Goal: Task Accomplishment & Management: Manage account settings

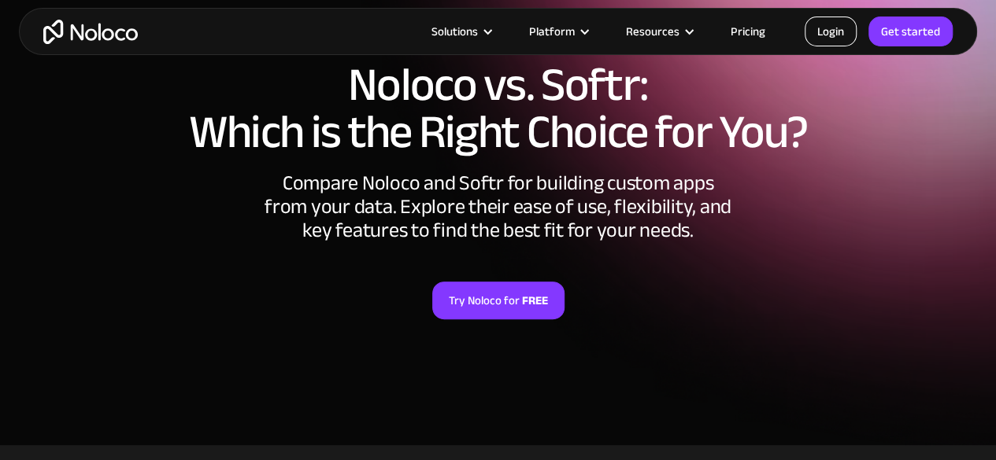
click at [833, 42] on link "Login" at bounding box center [830, 32] width 52 height 30
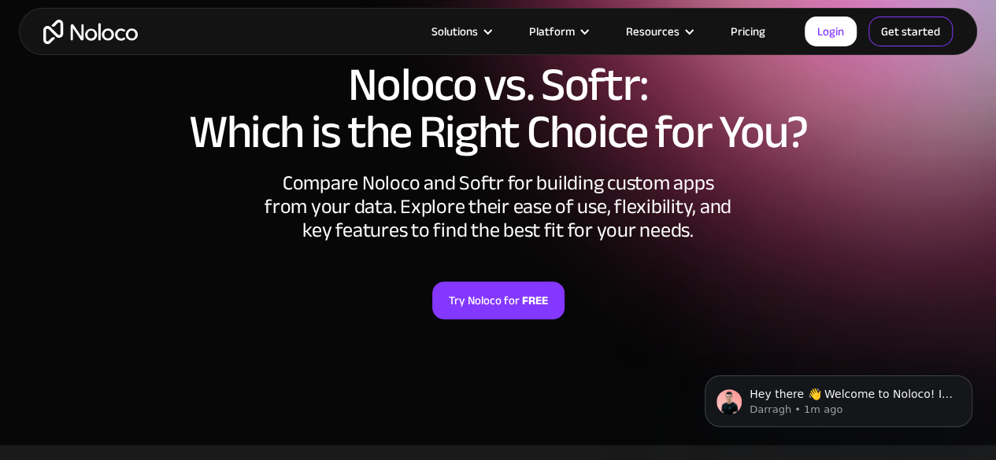
click at [925, 39] on link "Get started" at bounding box center [910, 32] width 84 height 30
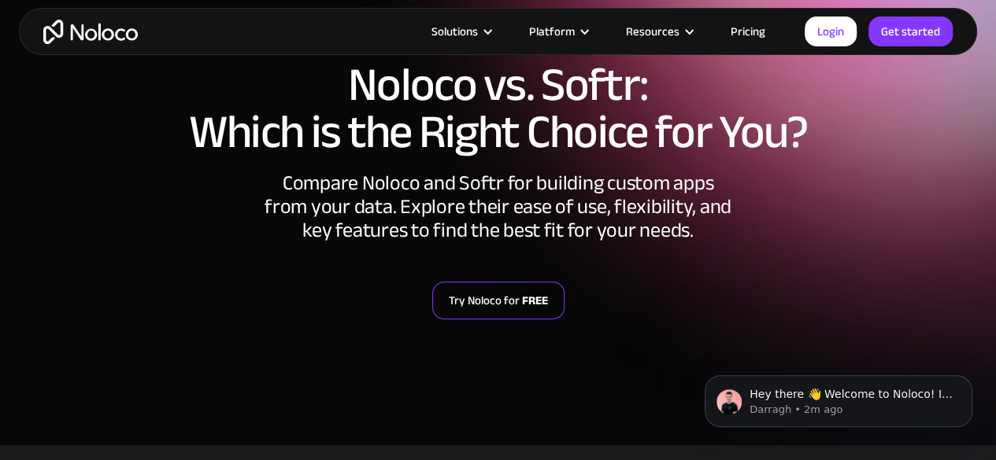
click at [498, 305] on link "Try Noloco for FREE" at bounding box center [498, 301] width 132 height 38
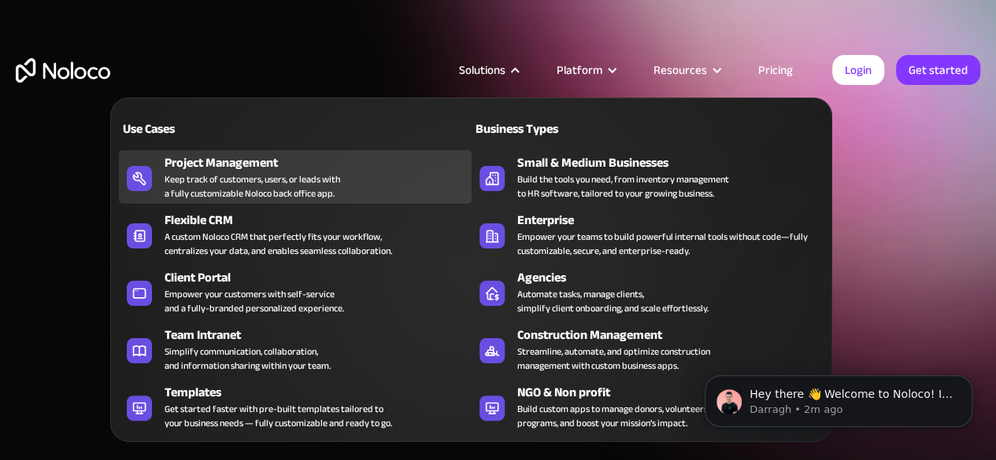
click at [247, 174] on div "Keep track of customers, users, or leads with a fully customizable Noloco back …" at bounding box center [252, 186] width 176 height 28
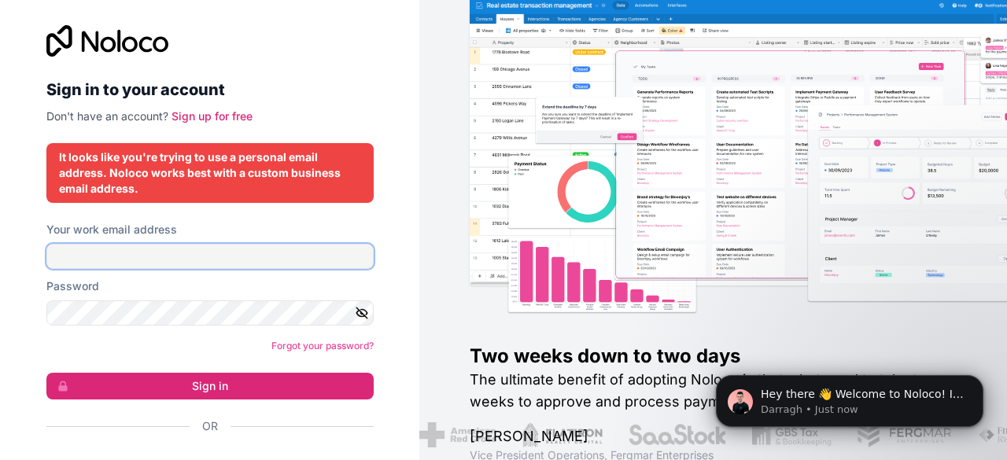
click at [193, 264] on input "Your work email address" at bounding box center [209, 256] width 327 height 25
click at [160, 253] on input "Your work email address" at bounding box center [209, 256] width 327 height 25
type input "[DOMAIN_NAME][EMAIL_ADDRESS][DOMAIN_NAME]"
click at [122, 311] on div "Password" at bounding box center [209, 302] width 327 height 47
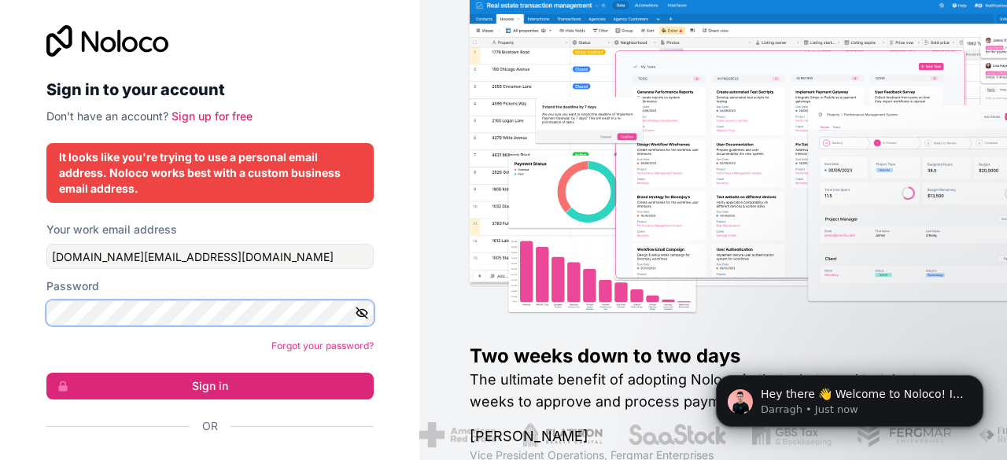
click at [46, 373] on button "Sign in" at bounding box center [209, 386] width 327 height 27
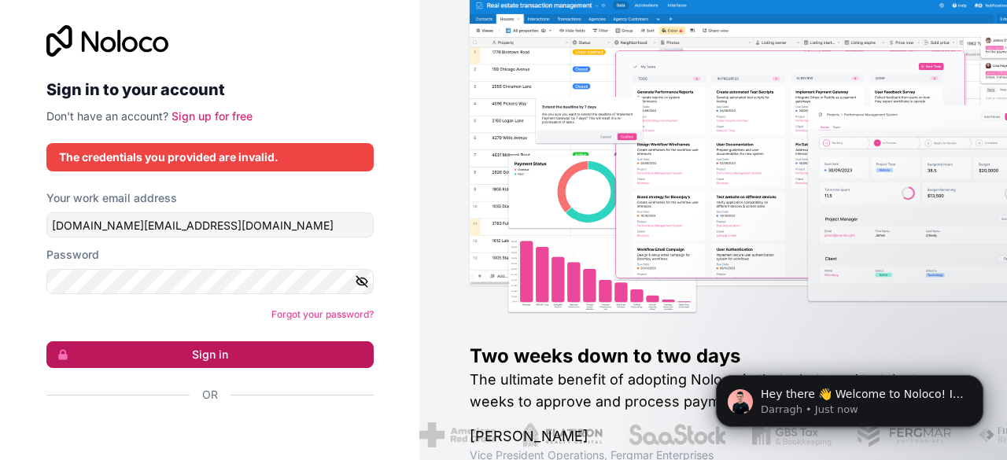
click at [240, 355] on button "Sign in" at bounding box center [209, 355] width 327 height 27
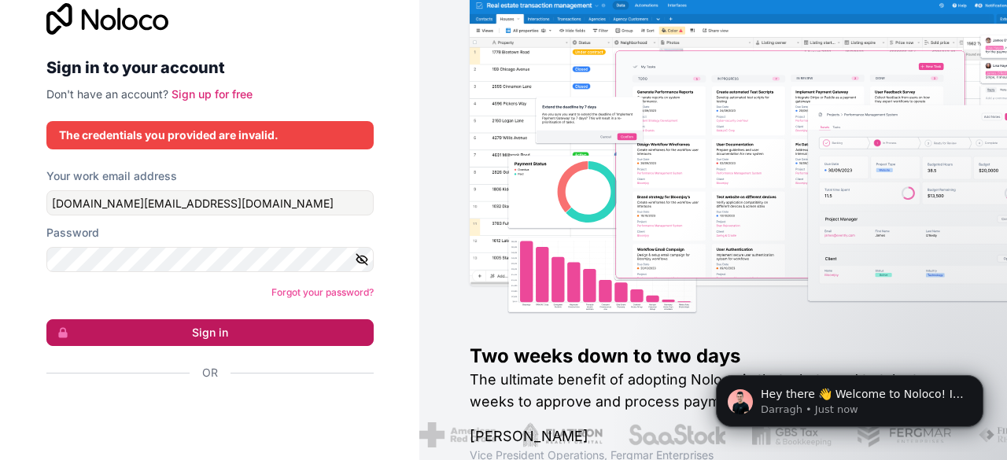
click at [233, 330] on button "Sign in" at bounding box center [209, 333] width 327 height 27
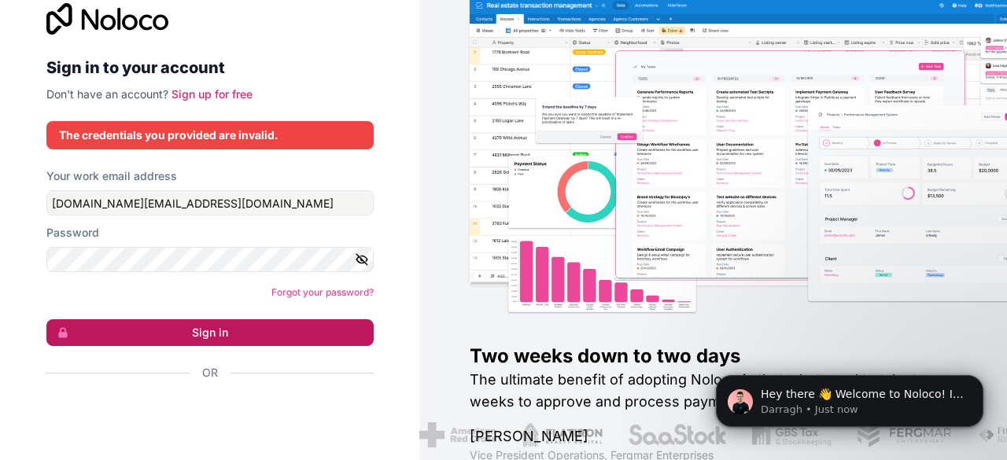
click at [233, 330] on button "Sign in" at bounding box center [209, 333] width 327 height 27
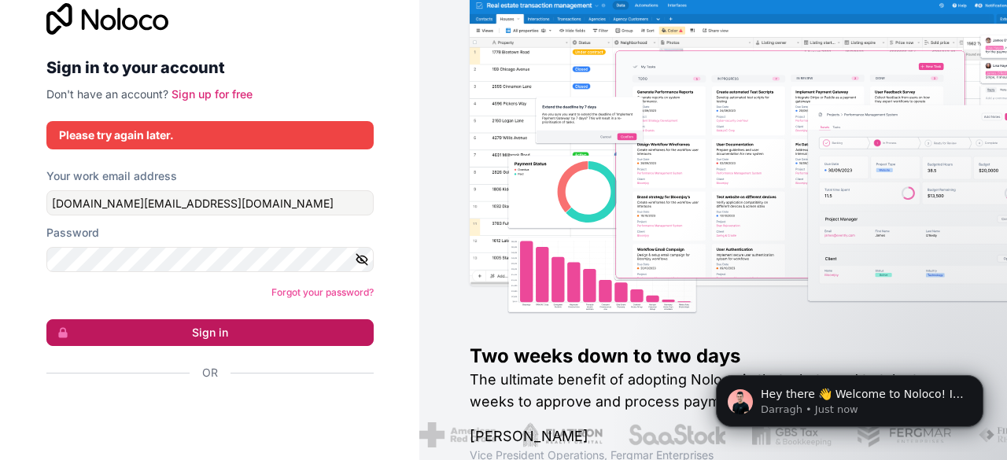
click at [233, 330] on button "Sign in" at bounding box center [209, 333] width 327 height 27
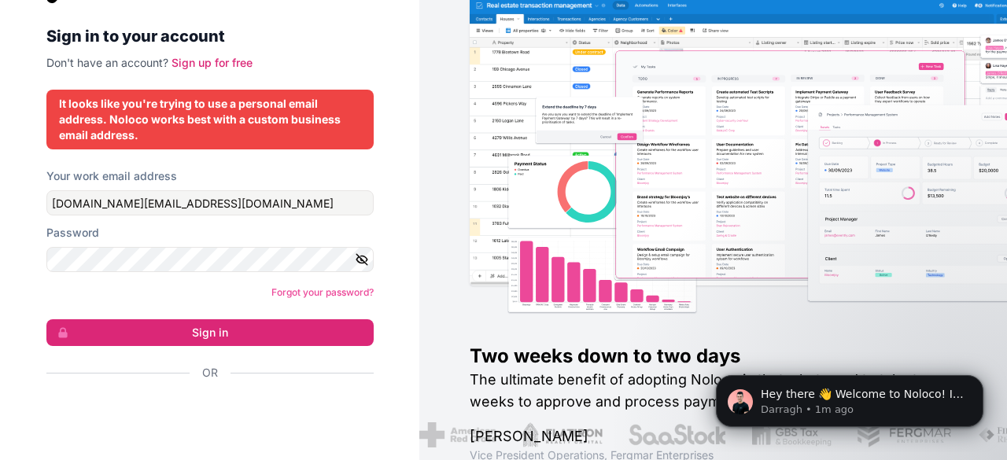
scroll to position [0, 0]
